Goal: Navigation & Orientation: Find specific page/section

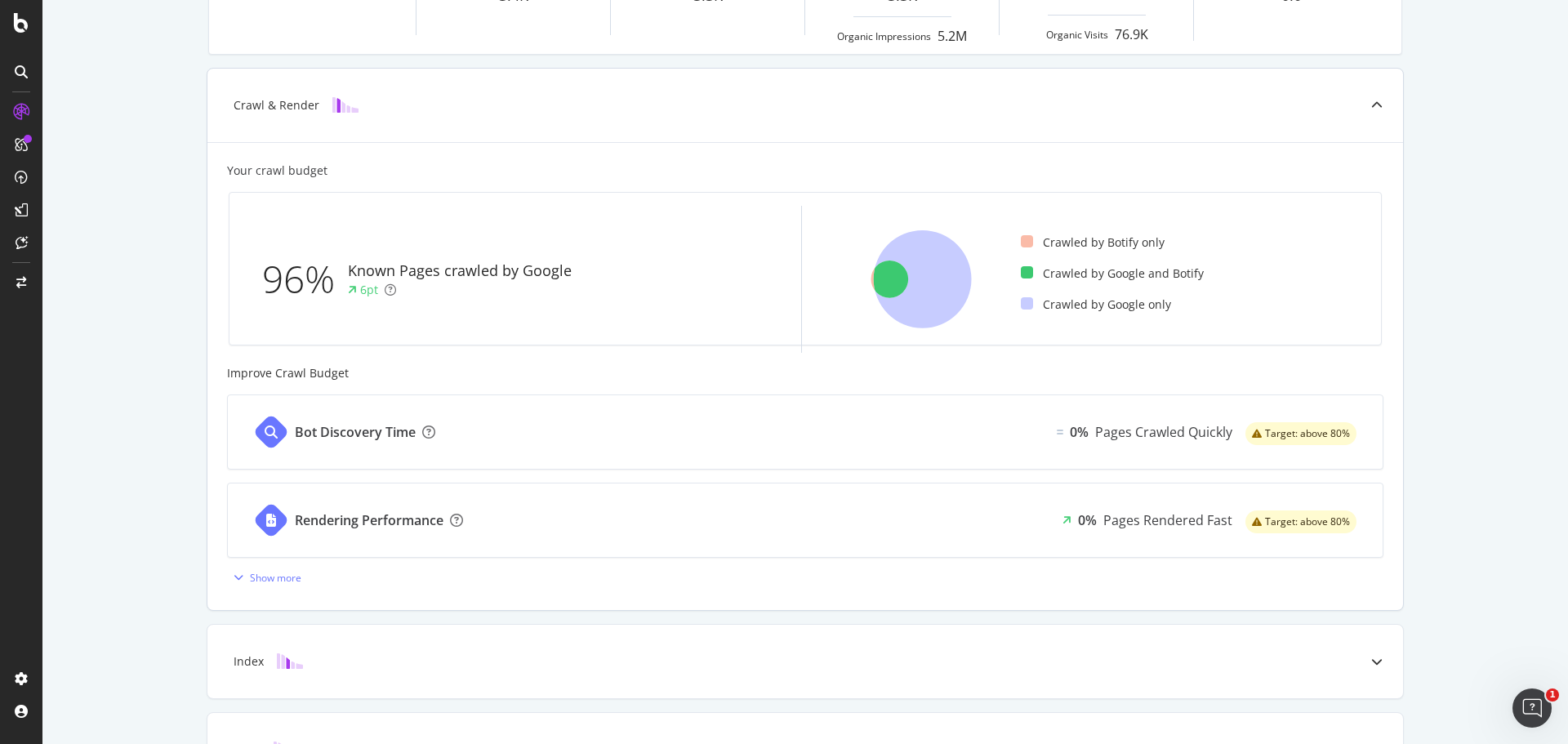
scroll to position [327, 0]
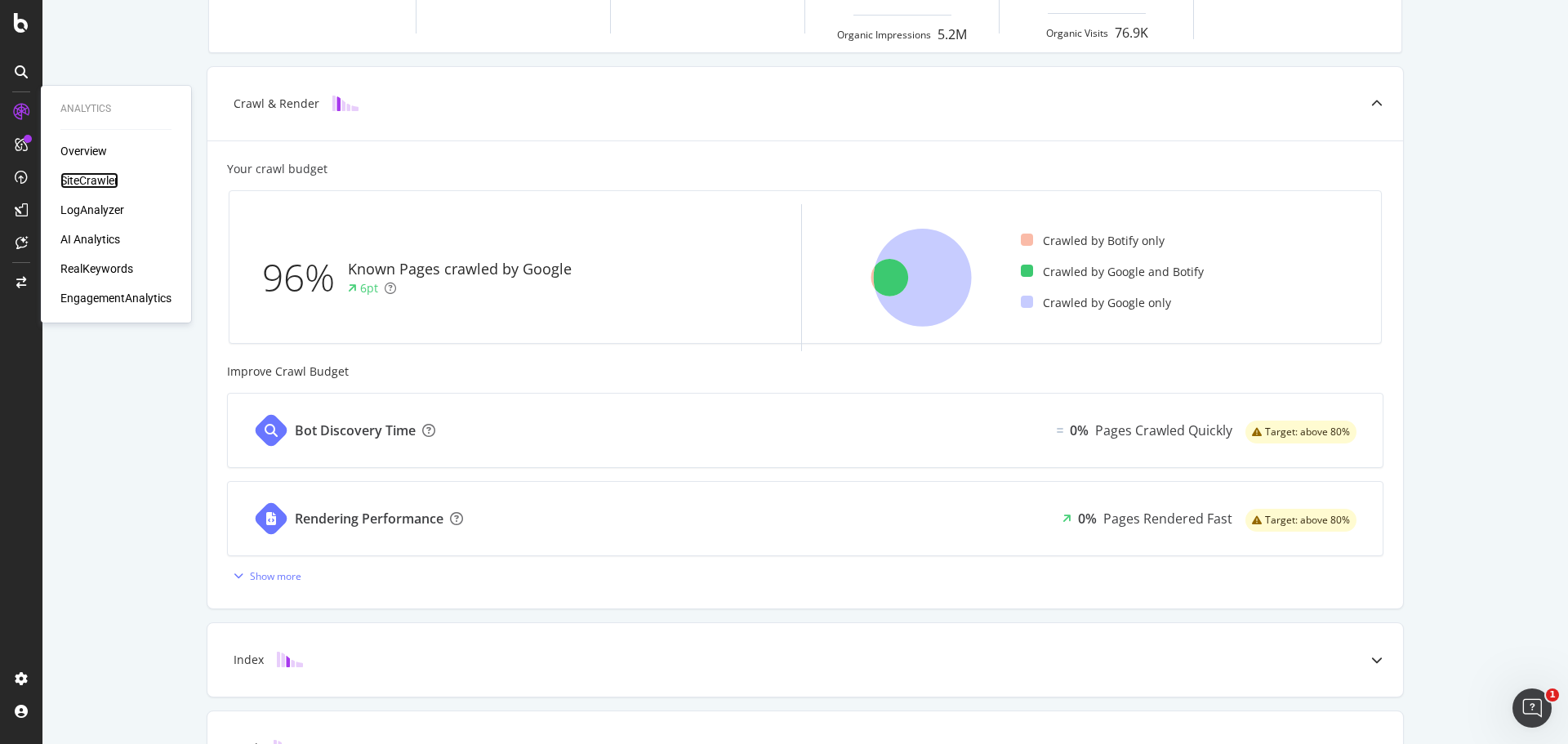
click at [107, 181] on div "SiteCrawler" at bounding box center [89, 181] width 58 height 17
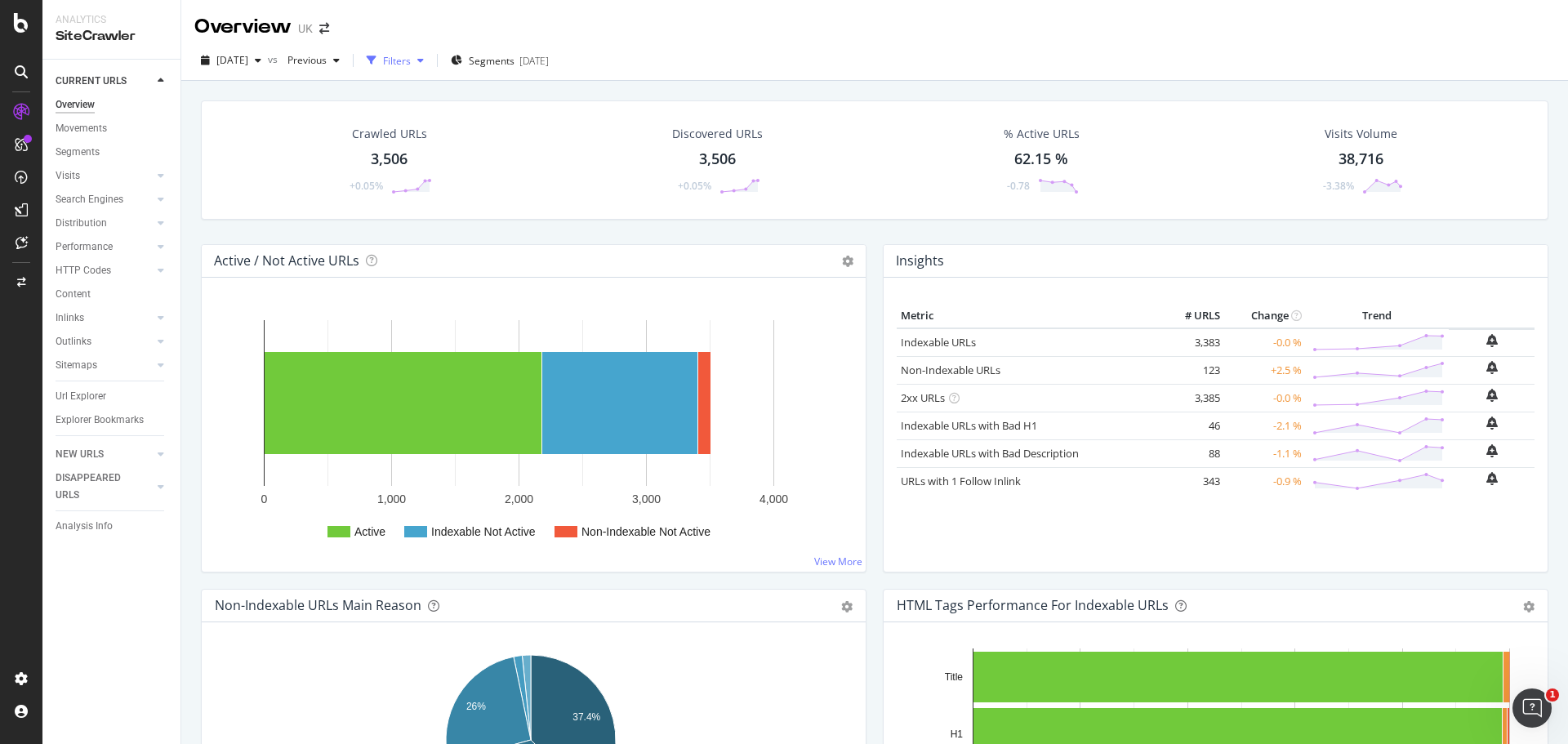
click at [410, 63] on div "Filters" at bounding box center [397, 60] width 28 height 14
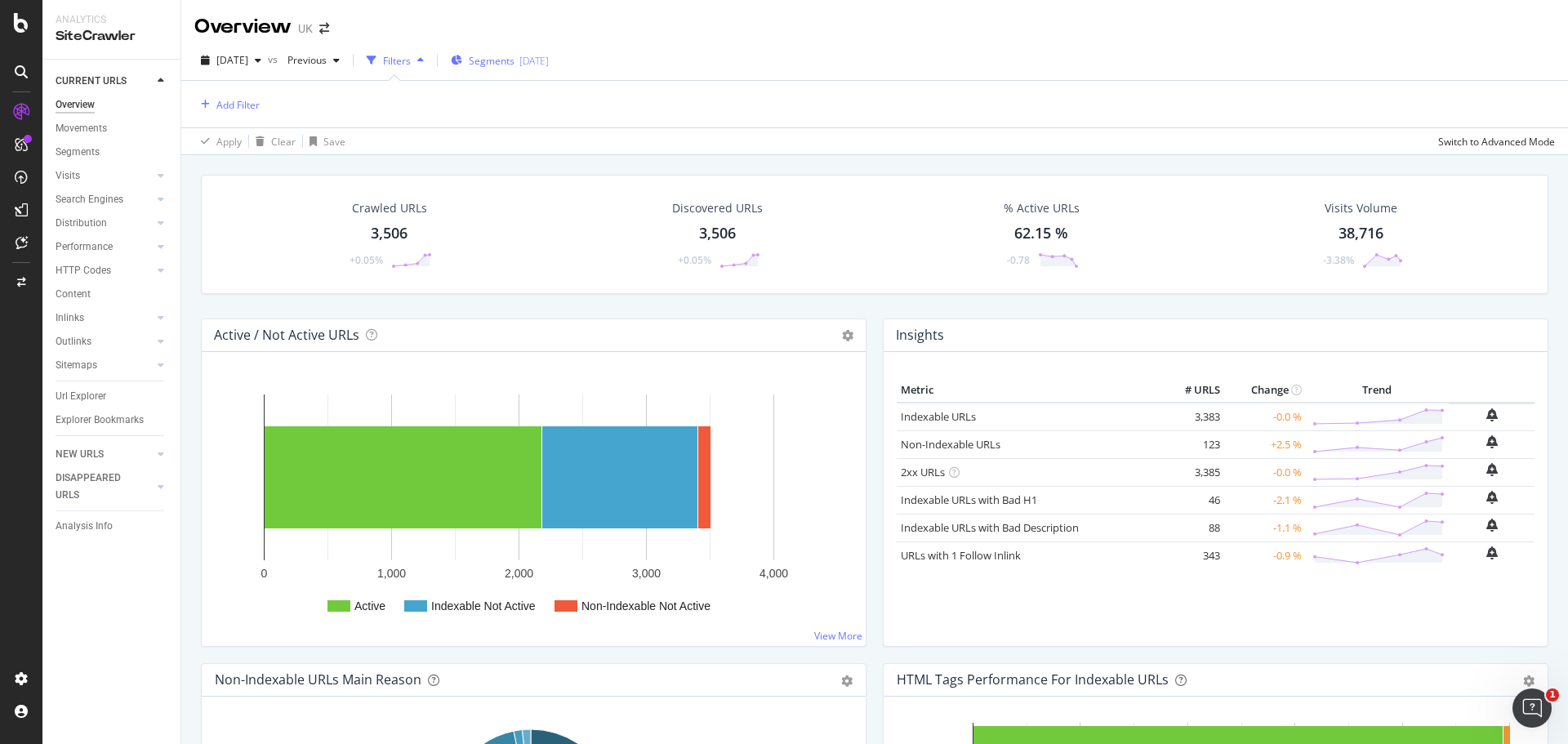
click at [492, 56] on div "Segments [DATE]" at bounding box center [500, 60] width 98 height 14
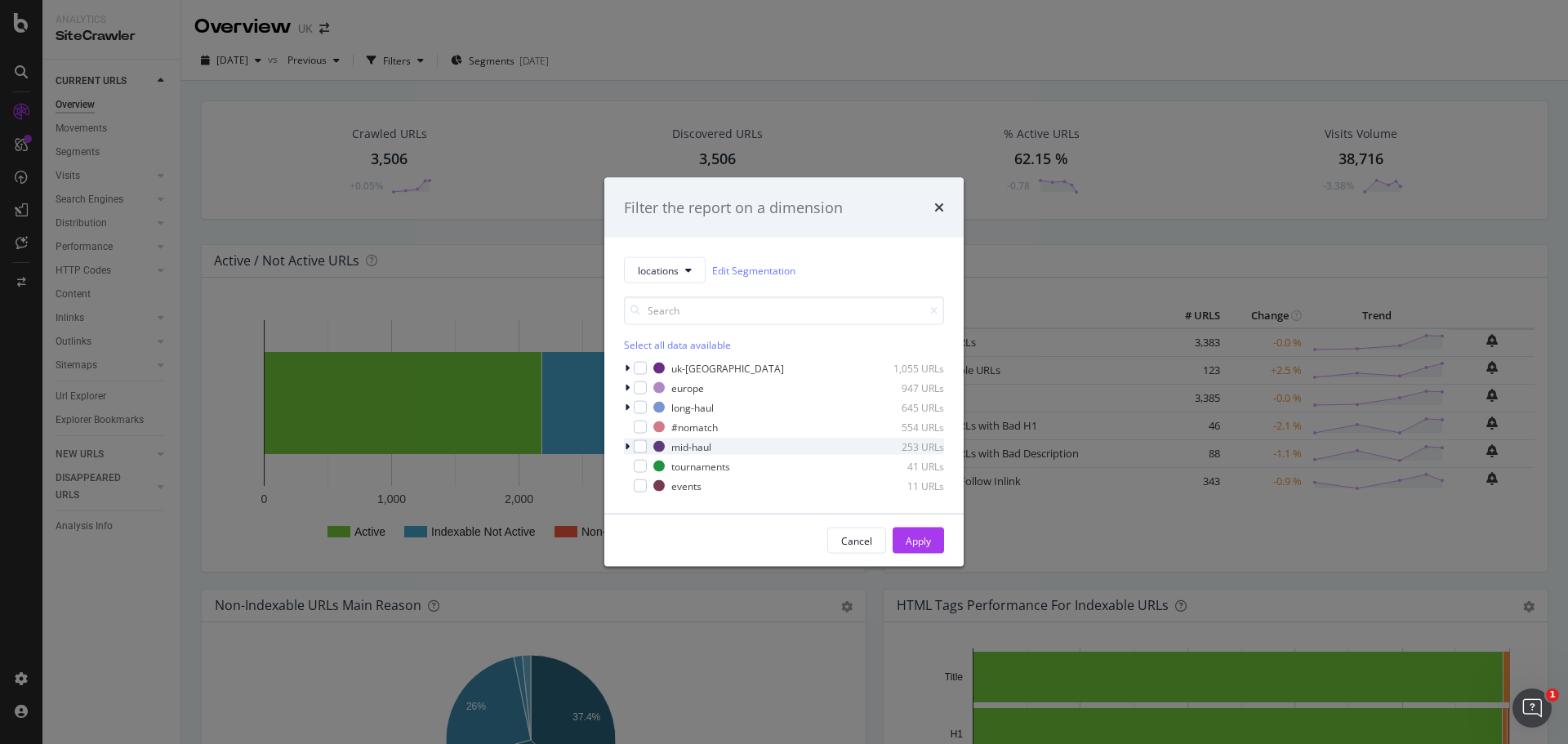
click at [628, 445] on icon "modal" at bounding box center [628, 447] width 5 height 10
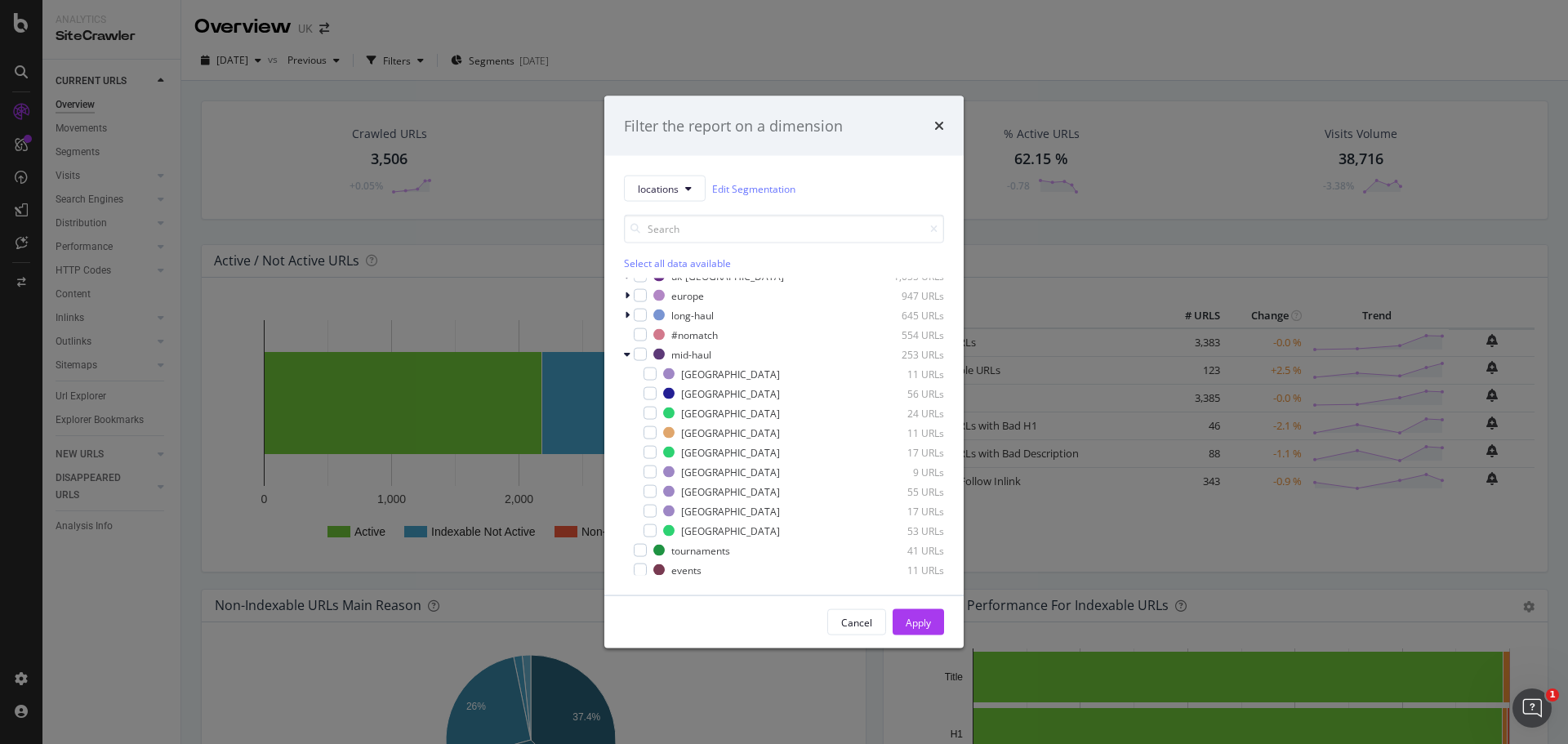
scroll to position [13, 0]
